Goal: Task Accomplishment & Management: Manage account settings

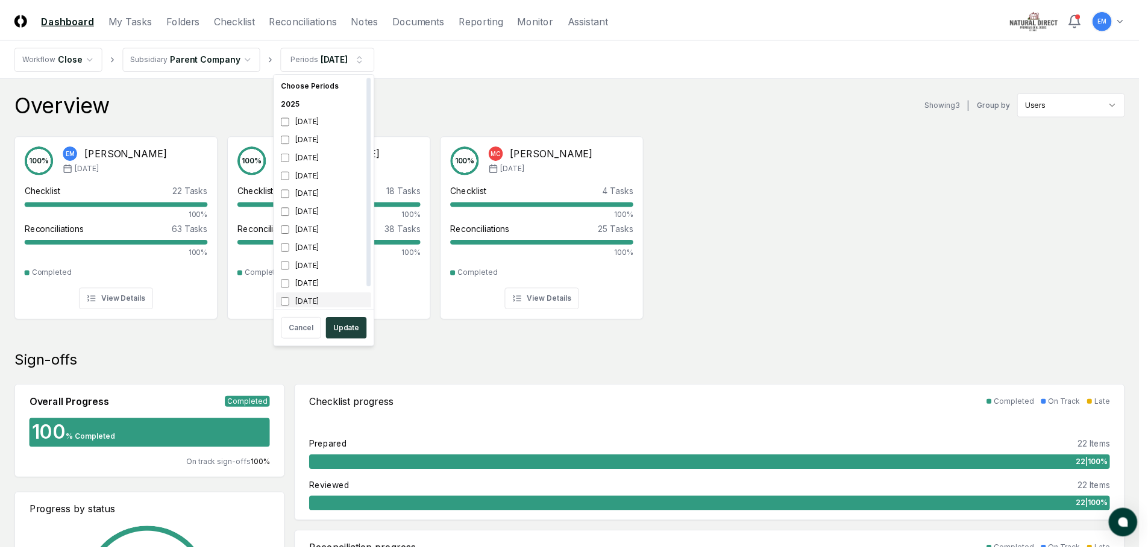
scroll to position [4, 0]
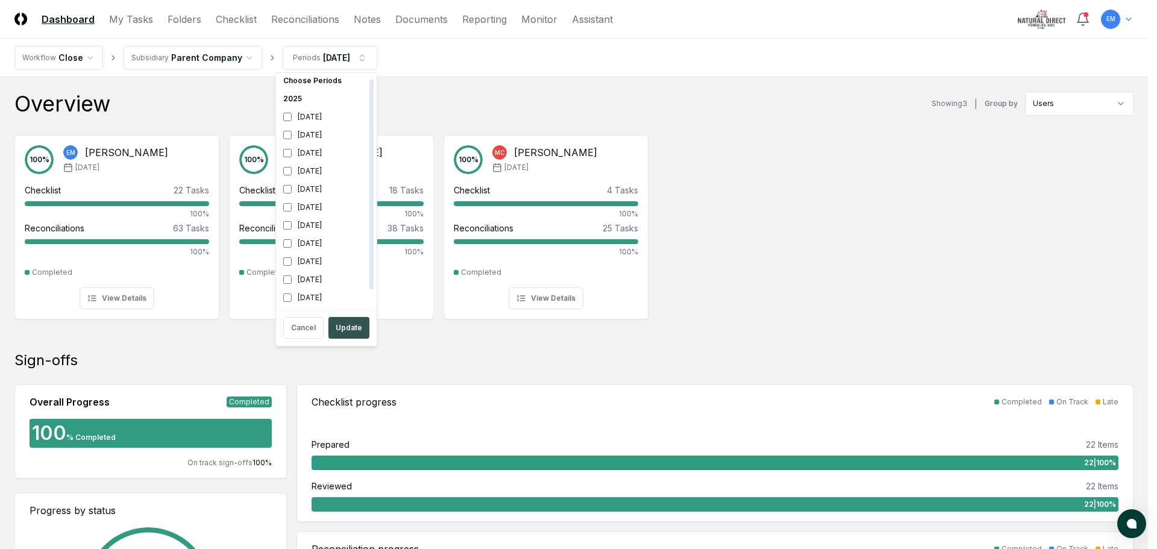
click at [356, 328] on button "Update" at bounding box center [348, 328] width 41 height 22
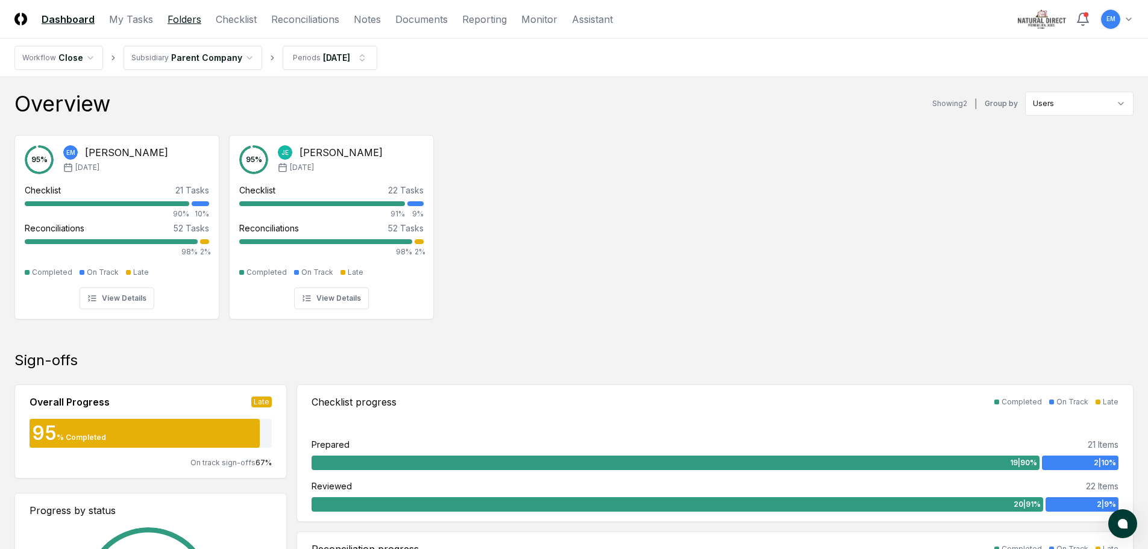
click at [182, 22] on link "Folders" at bounding box center [185, 19] width 34 height 14
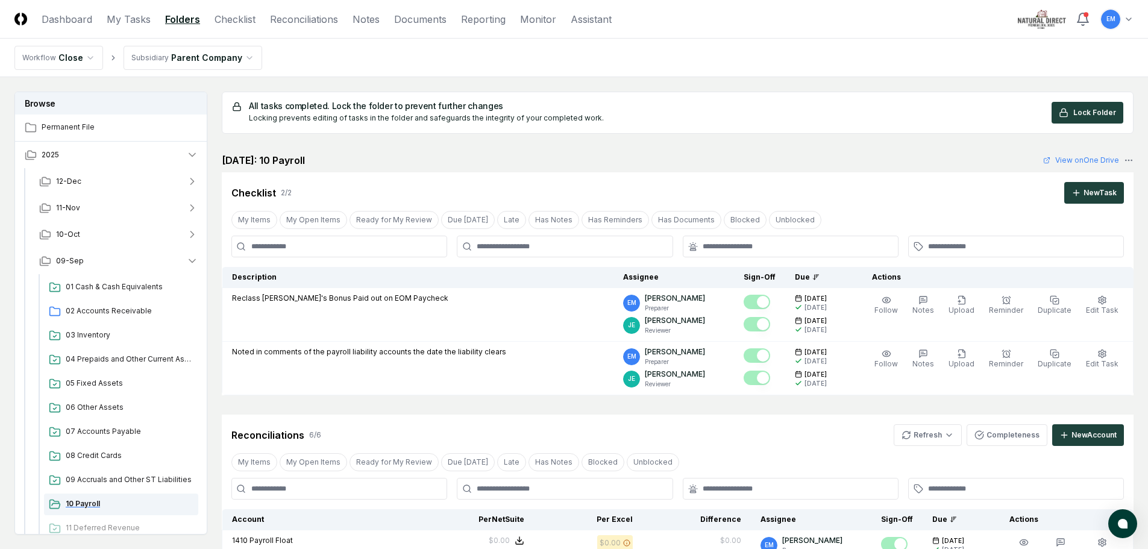
click at [93, 503] on span "10 Payroll" at bounding box center [130, 503] width 128 height 11
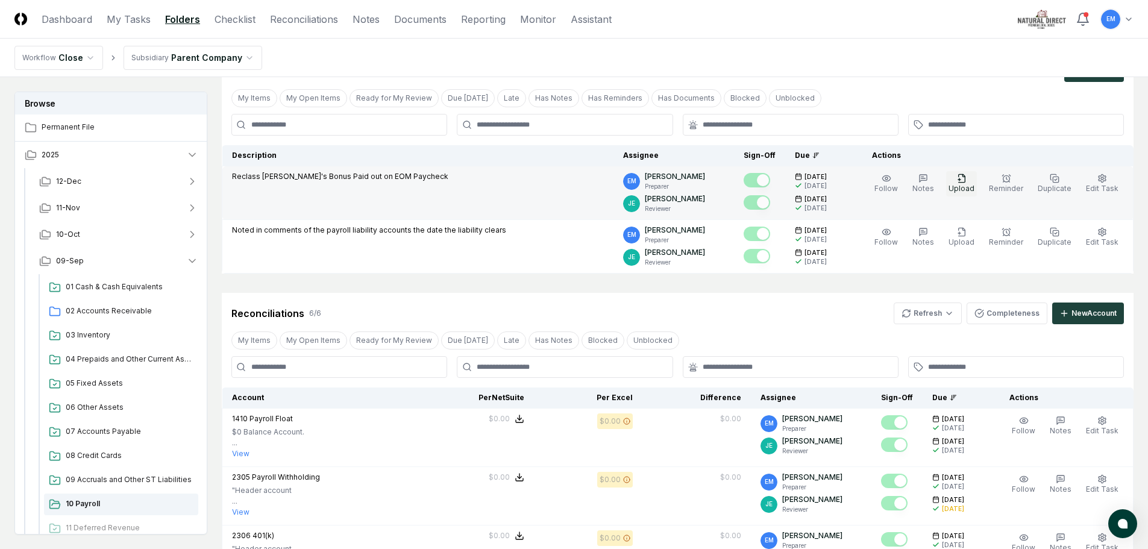
scroll to position [121, 0]
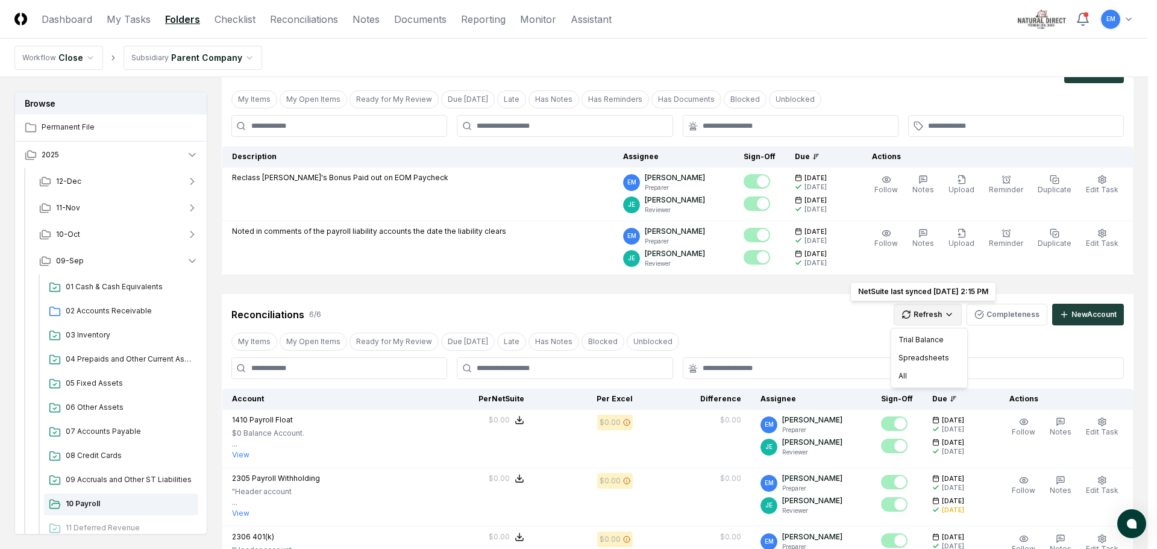
click at [926, 309] on html "CloseCore Dashboard My Tasks Folders Checklist Reconciliations Notes Documents …" at bounding box center [578, 442] width 1157 height 1127
click at [915, 380] on div "All" at bounding box center [929, 376] width 71 height 18
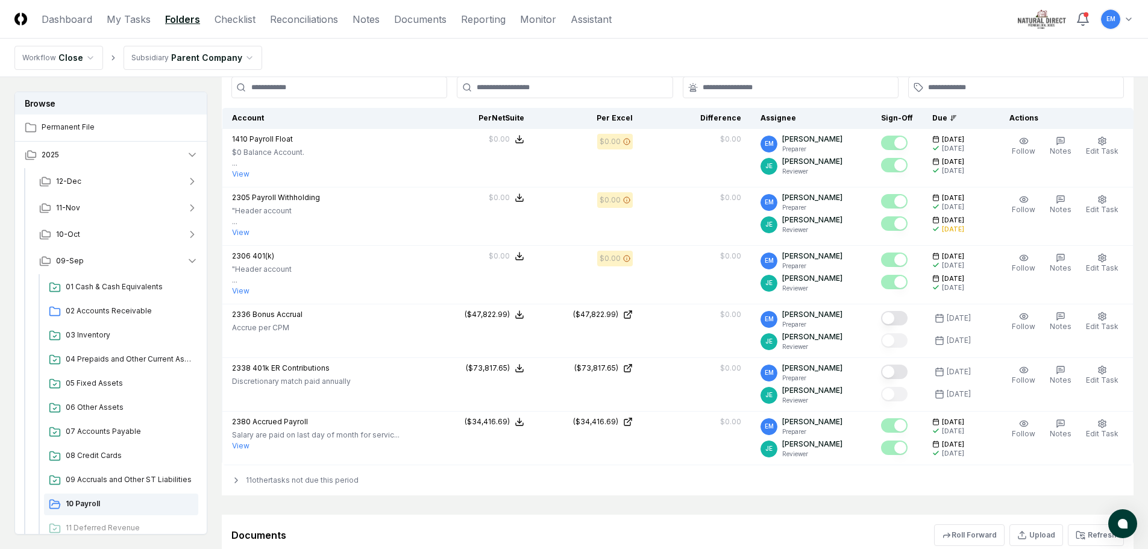
scroll to position [362, 0]
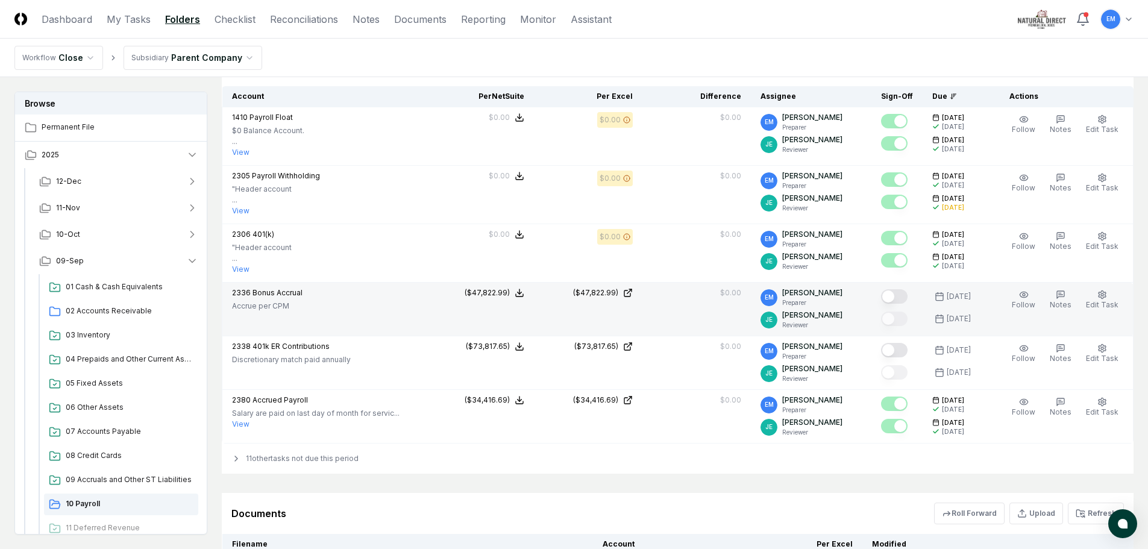
click at [907, 298] on button "Mark complete" at bounding box center [894, 296] width 27 height 14
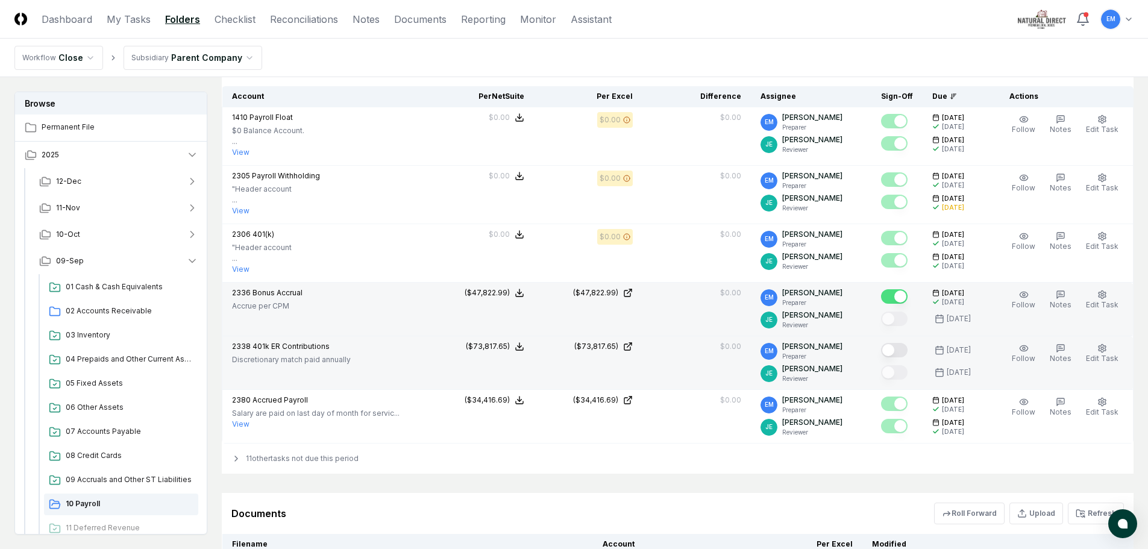
click at [907, 351] on button "Mark complete" at bounding box center [894, 350] width 27 height 14
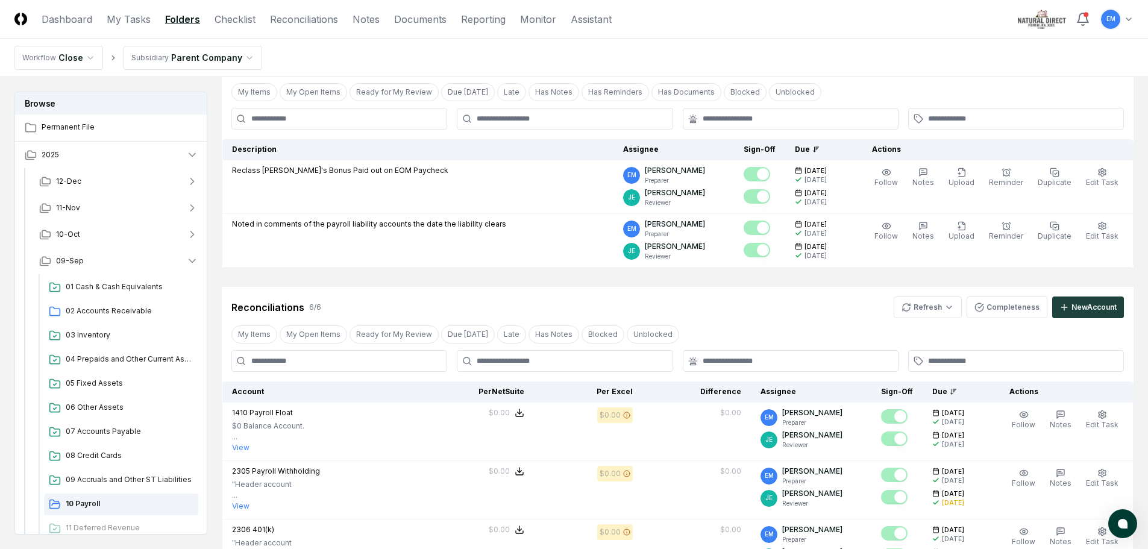
scroll to position [0, 0]
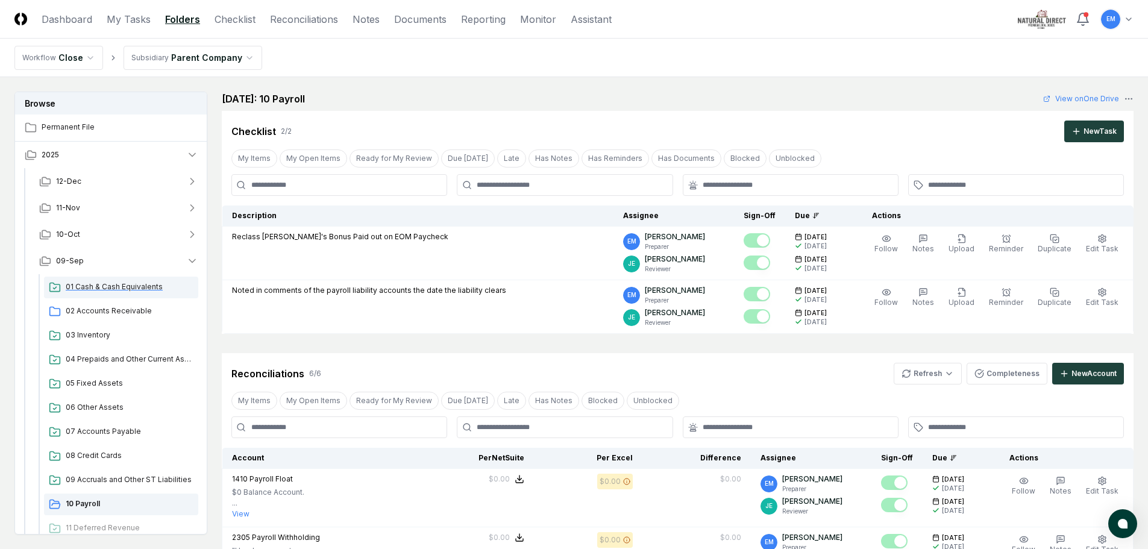
click at [125, 284] on span "01 Cash & Cash Equivalents" at bounding box center [130, 286] width 128 height 11
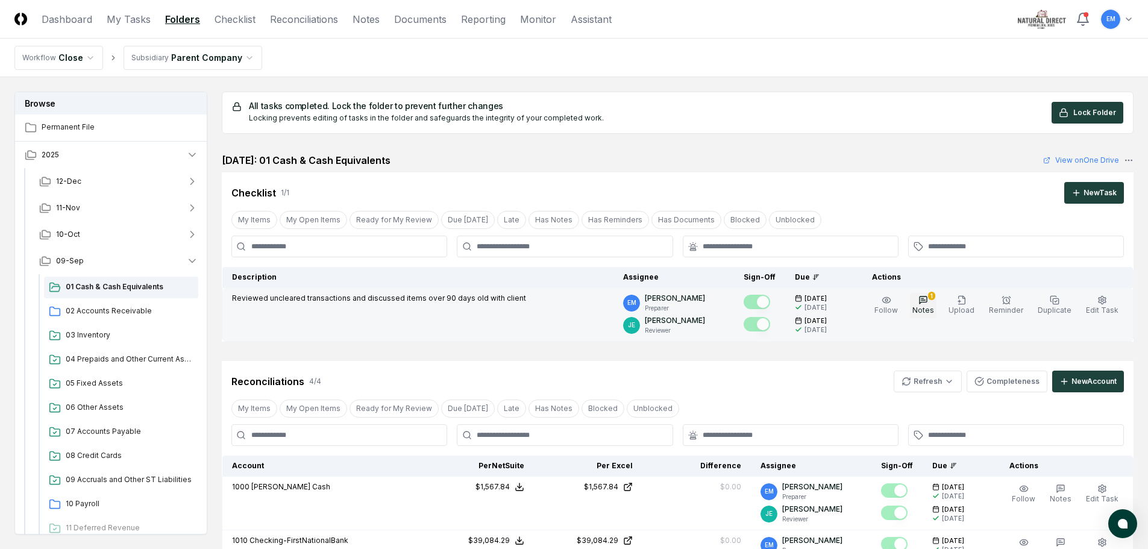
click at [928, 304] on icon "button" at bounding box center [923, 300] width 10 height 10
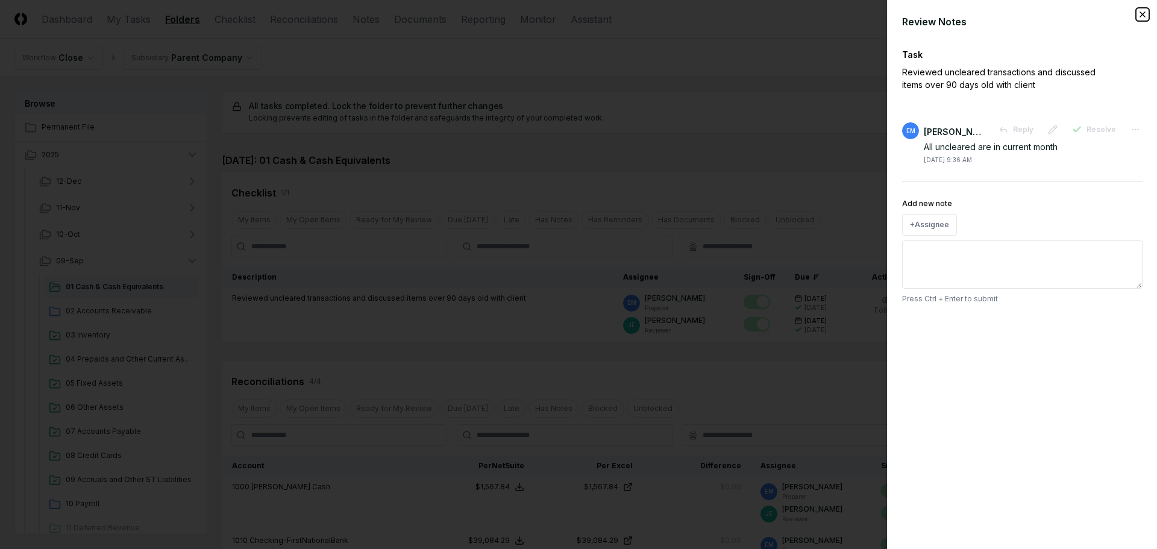
click at [1141, 13] on icon "button" at bounding box center [1142, 14] width 5 height 5
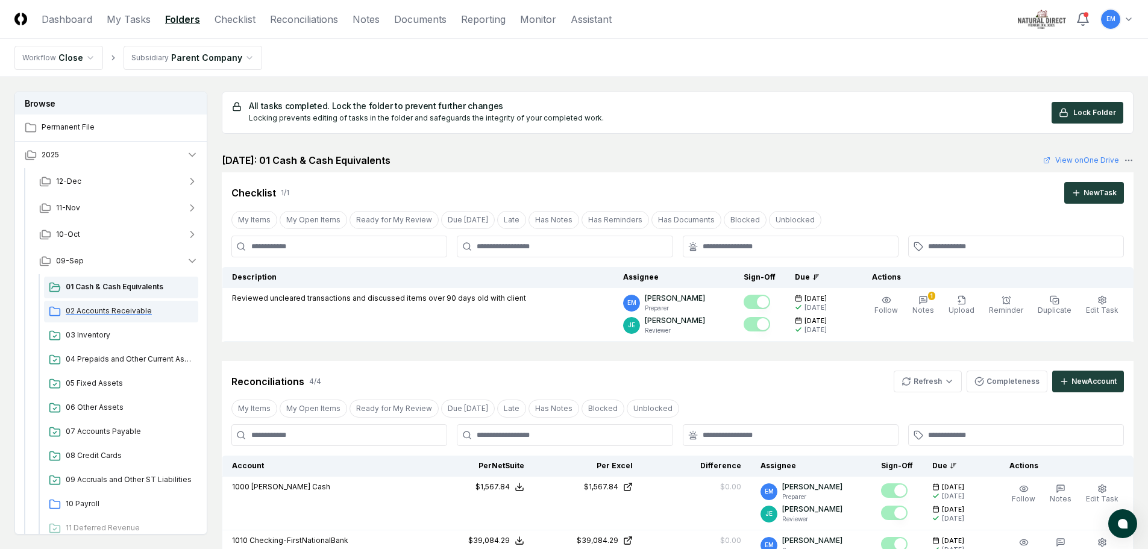
click at [151, 308] on span "02 Accounts Receivable" at bounding box center [130, 311] width 128 height 11
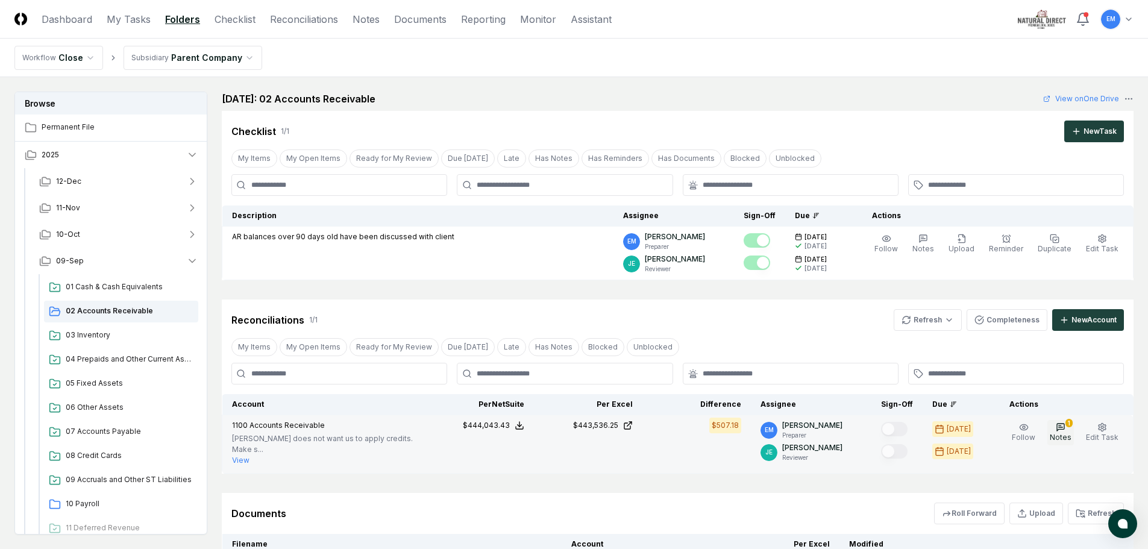
click at [1066, 433] on span "Notes" at bounding box center [1061, 437] width 22 height 9
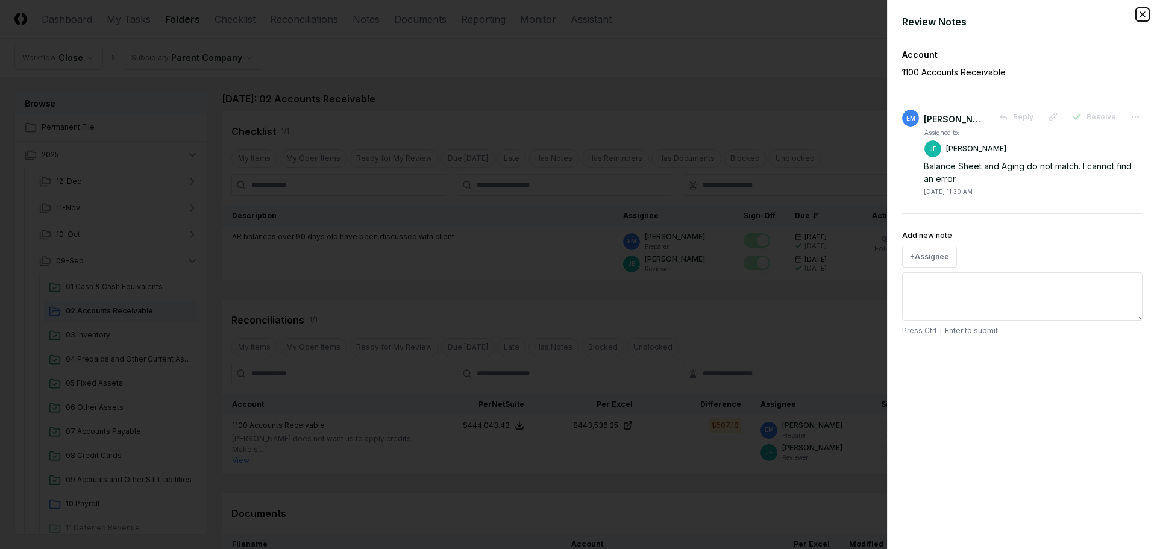
click at [1140, 14] on icon "button" at bounding box center [1143, 15] width 10 height 10
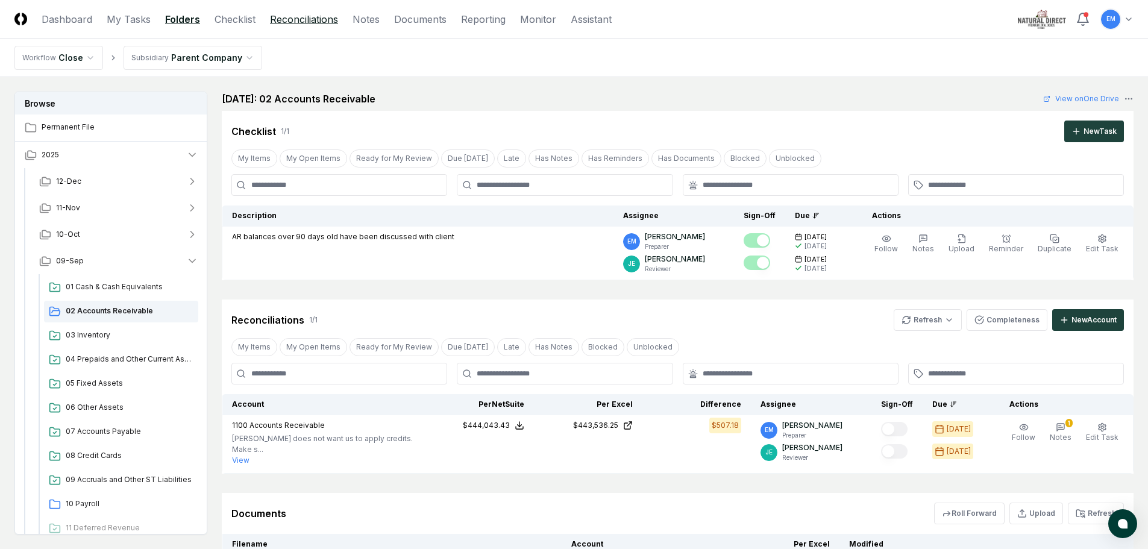
click at [308, 20] on link "Reconciliations" at bounding box center [304, 19] width 68 height 14
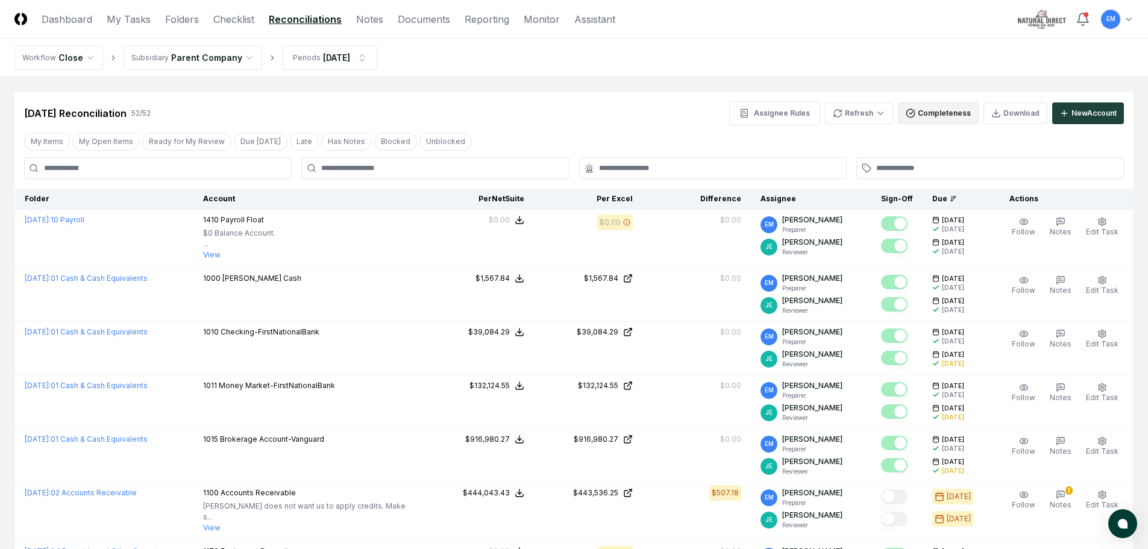
click at [942, 115] on button "Completeness" at bounding box center [938, 113] width 81 height 22
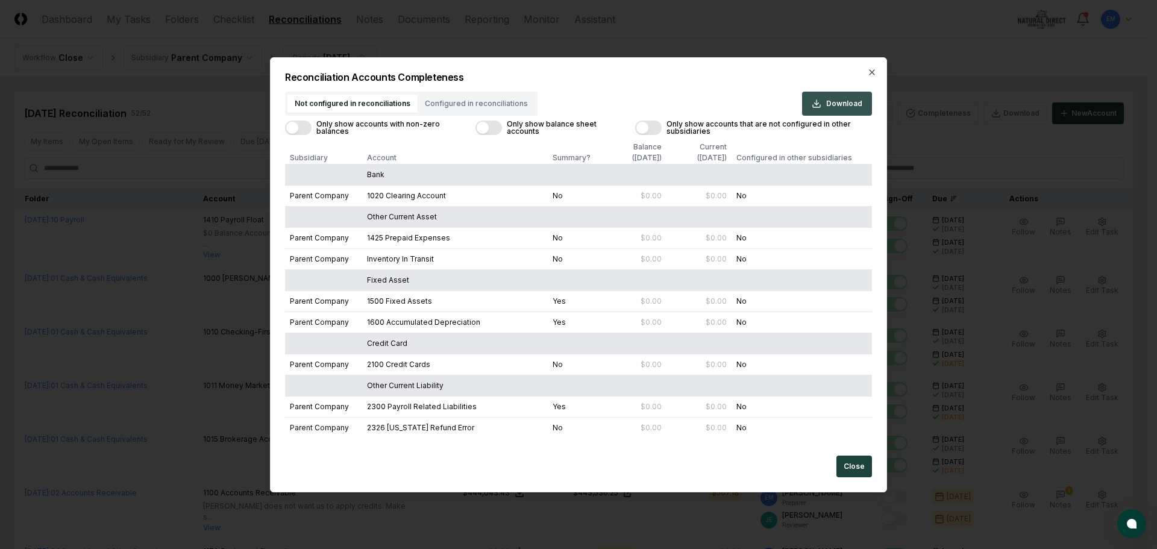
click at [820, 105] on icon "button" at bounding box center [817, 104] width 10 height 10
click at [863, 464] on button "Close" at bounding box center [854, 467] width 36 height 22
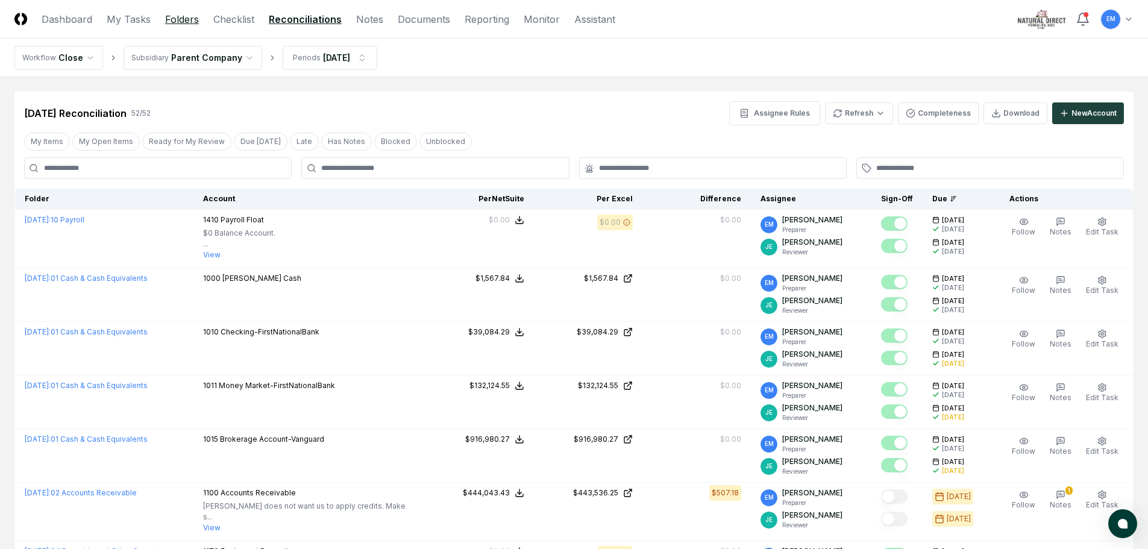
click at [190, 17] on link "Folders" at bounding box center [182, 19] width 34 height 14
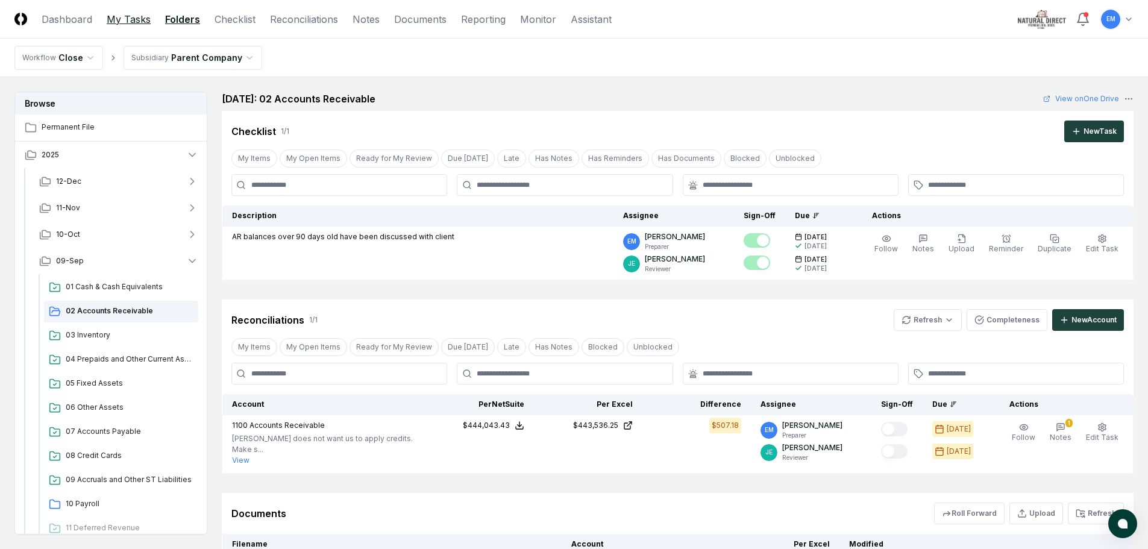
click at [140, 24] on link "My Tasks" at bounding box center [129, 19] width 44 height 14
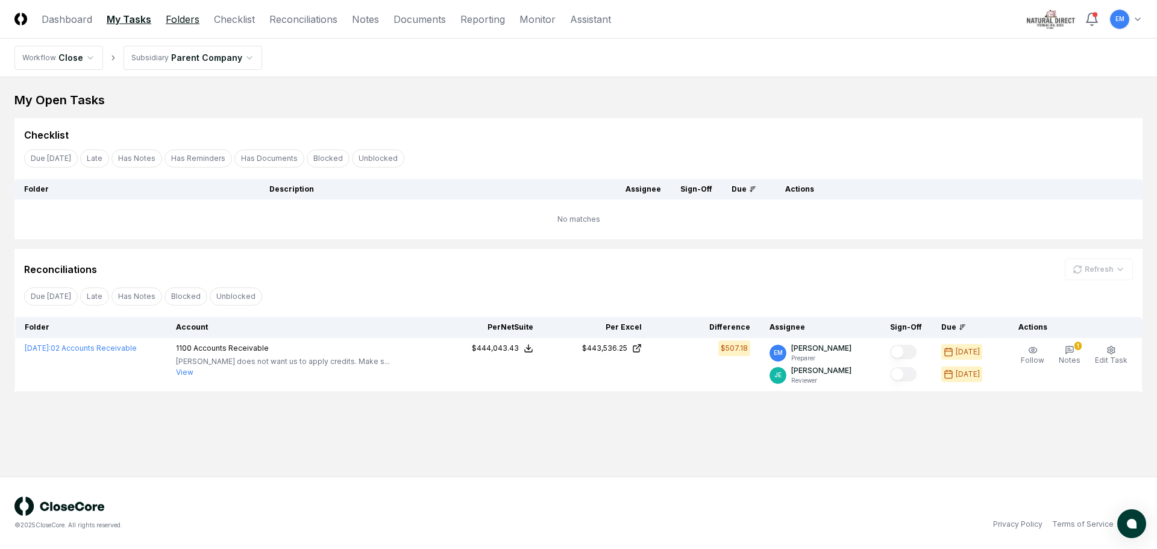
click at [174, 20] on link "Folders" at bounding box center [183, 19] width 34 height 14
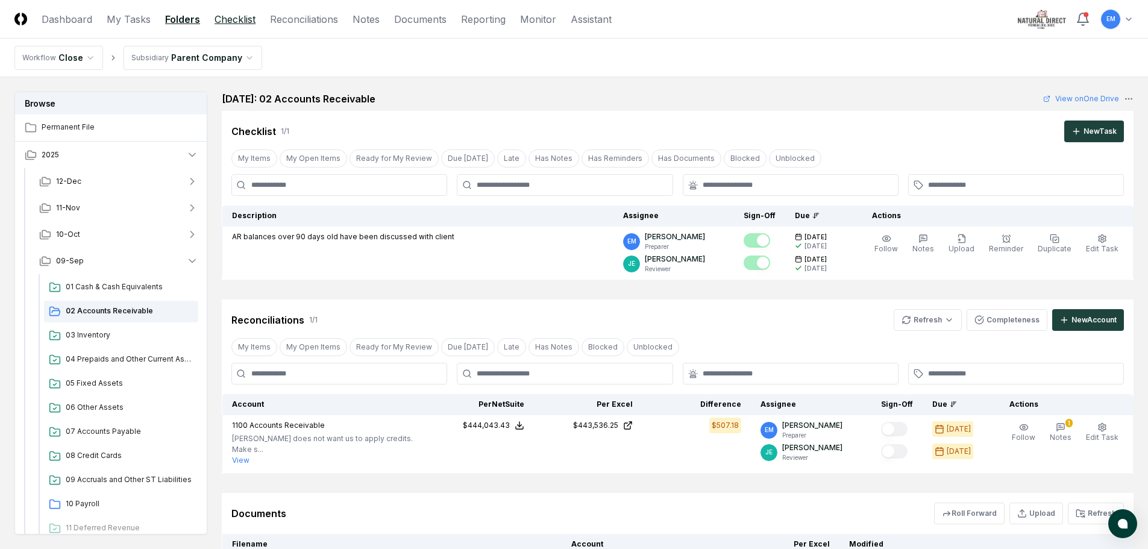
click at [240, 22] on link "Checklist" at bounding box center [235, 19] width 41 height 14
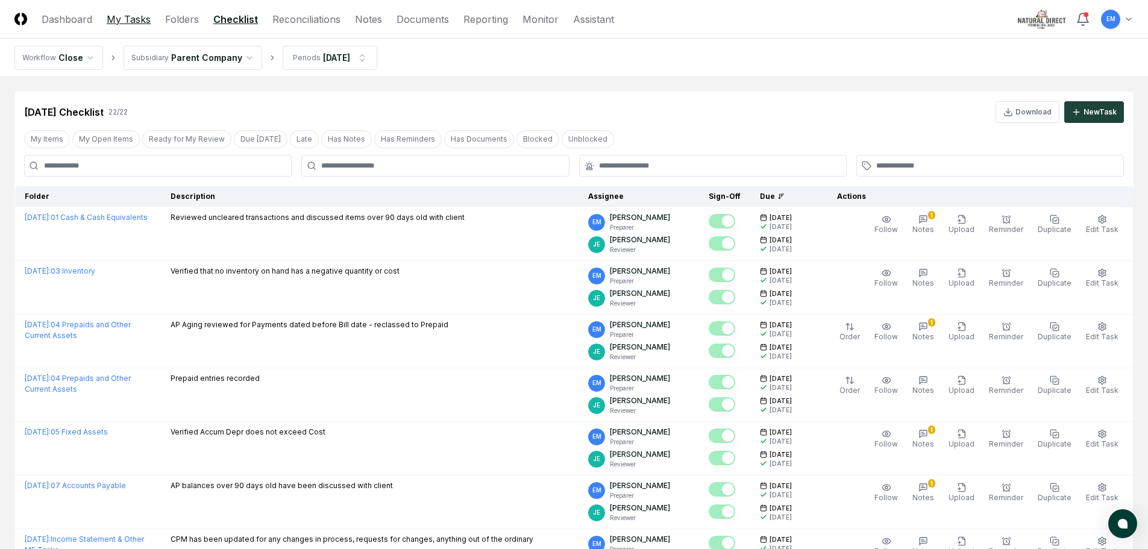
click at [141, 21] on link "My Tasks" at bounding box center [129, 19] width 44 height 14
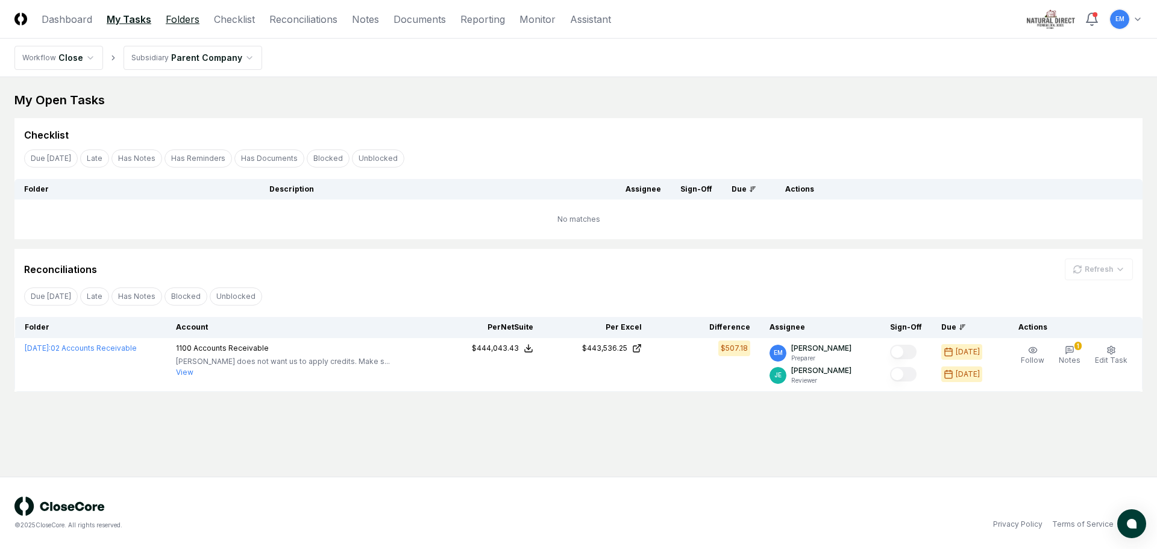
click at [183, 12] on link "Folders" at bounding box center [183, 19] width 34 height 14
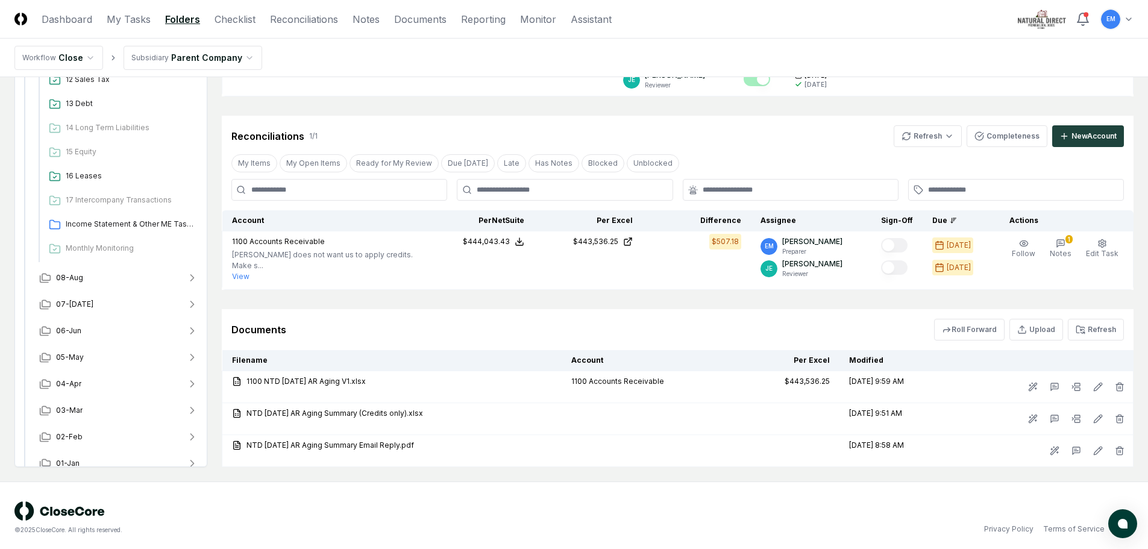
scroll to position [418, 0]
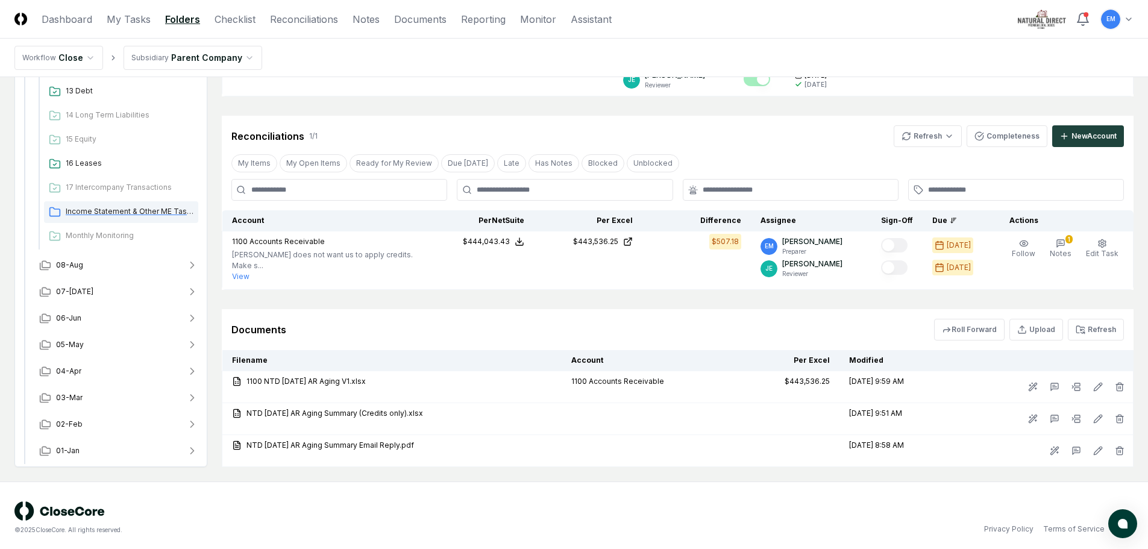
click at [102, 206] on span "Income Statement & Other ME Tasks" at bounding box center [130, 211] width 128 height 11
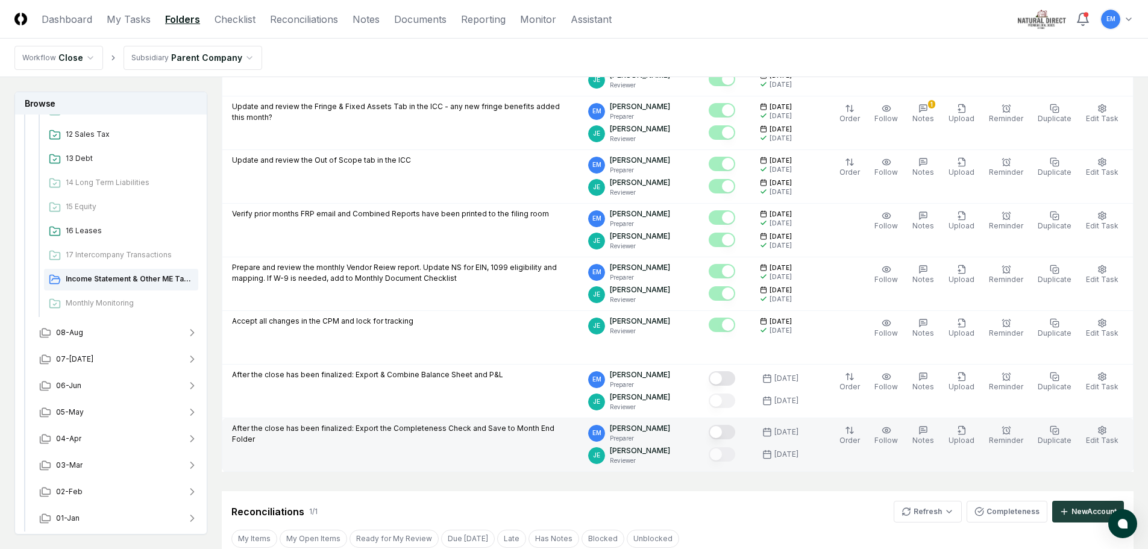
scroll to position [301, 0]
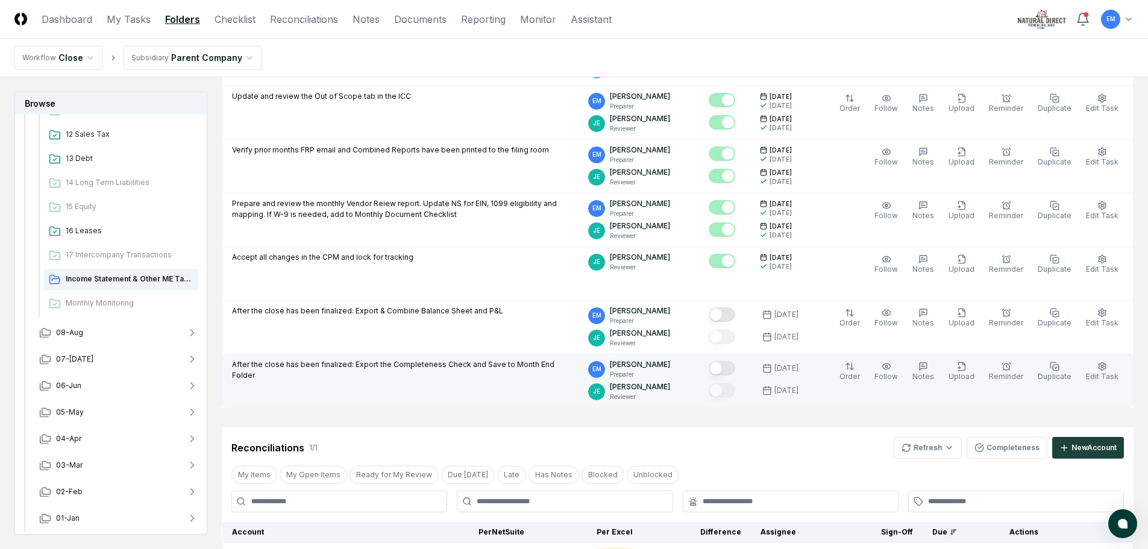
click at [735, 371] on button "Mark complete" at bounding box center [722, 368] width 27 height 14
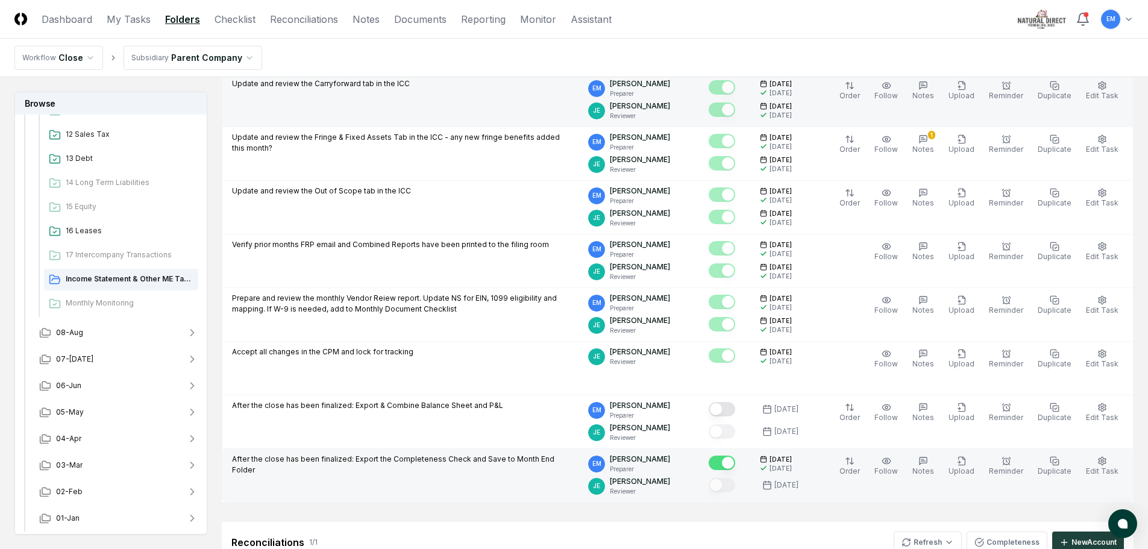
scroll to position [0, 0]
